Goal: Information Seeking & Learning: Find specific fact

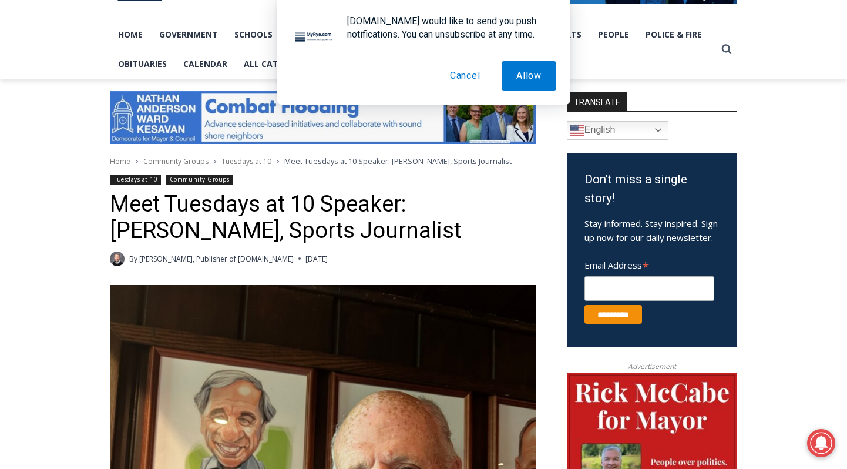
scroll to position [235, 0]
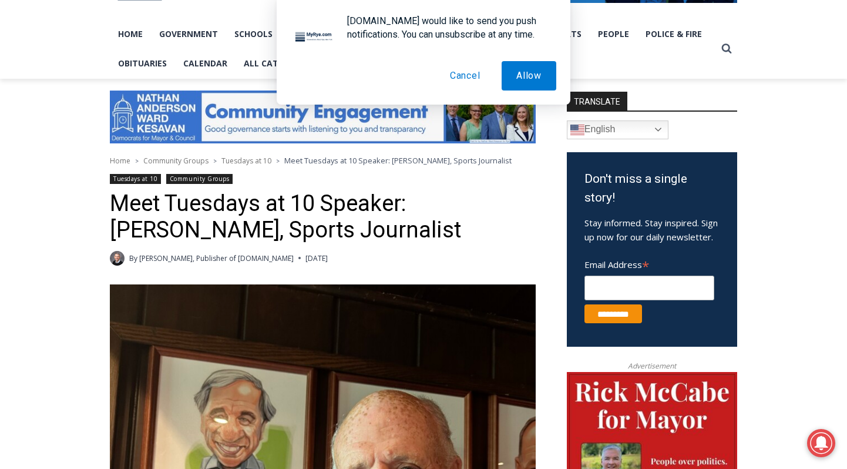
click at [499, 209] on h1 "Meet Tuesdays at 10 Speaker: [PERSON_NAME], Sports Journalist" at bounding box center [323, 216] width 426 height 53
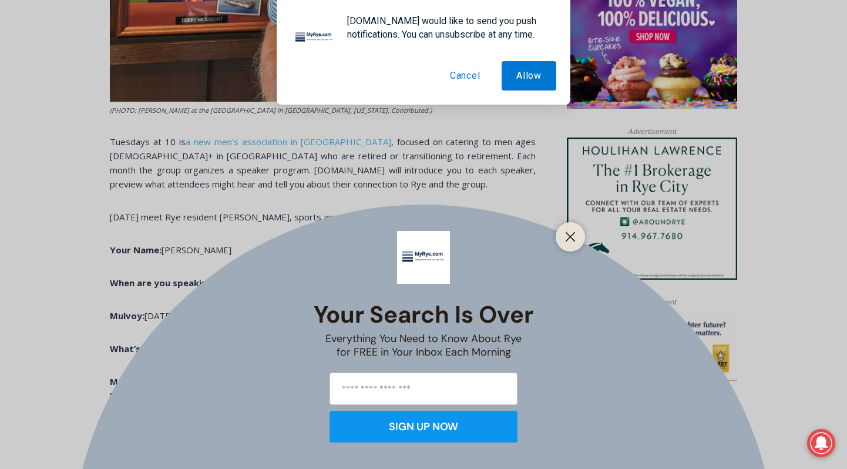
scroll to position [1092, 0]
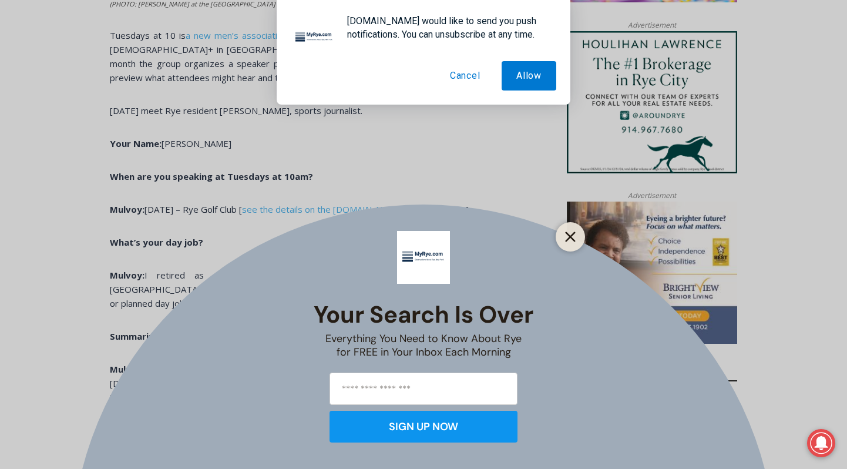
click at [567, 238] on icon "Close" at bounding box center [570, 236] width 11 height 11
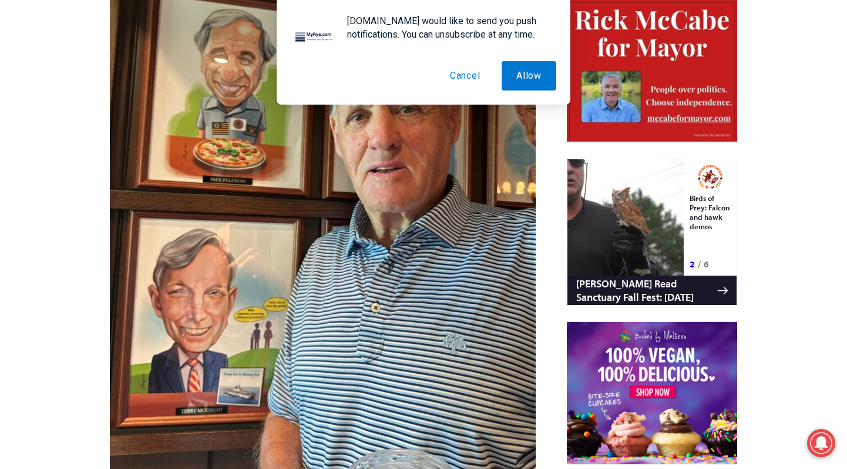
scroll to position [1135, 0]
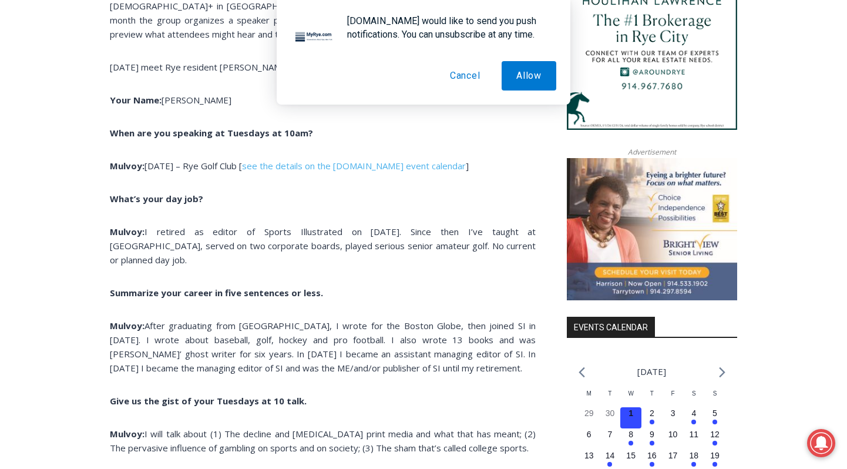
drag, startPoint x: 179, startPoint y: 265, endPoint x: 103, endPoint y: 237, distance: 80.9
copy p "Mulvoy: I retired as editor of Sports Illustrated on 12/31/96. Since then I’ve …"
